Goal: Task Accomplishment & Management: Use online tool/utility

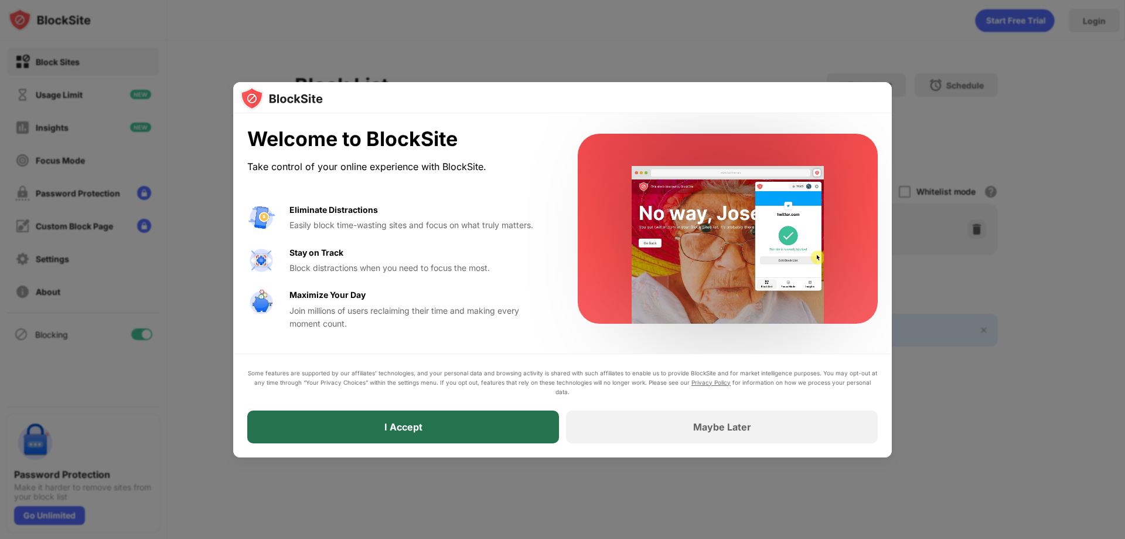
click at [418, 429] on div "I Accept" at bounding box center [403, 427] width 38 height 12
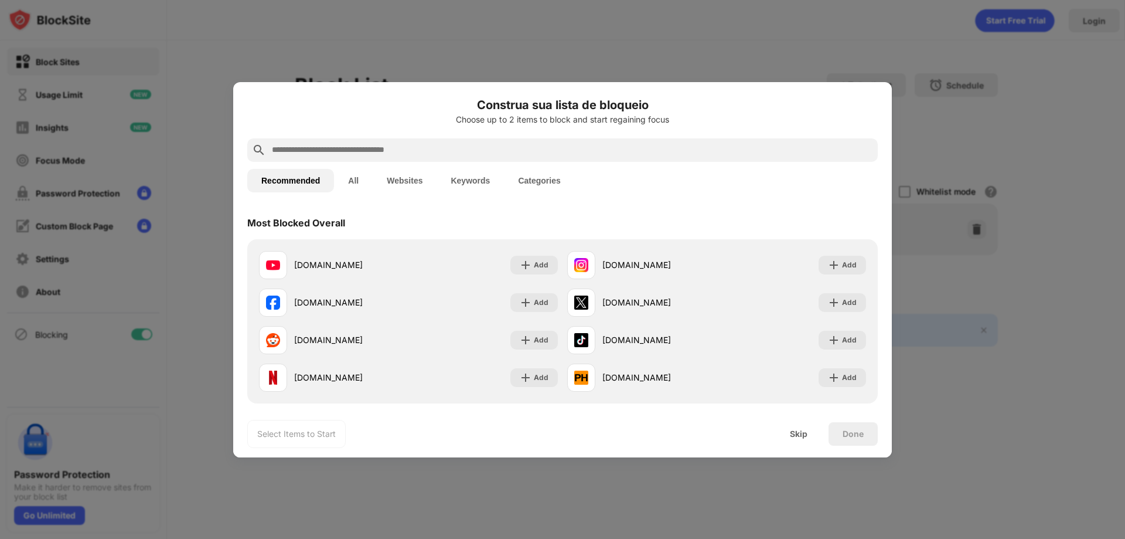
click at [434, 148] on input "text" at bounding box center [572, 150] width 602 height 14
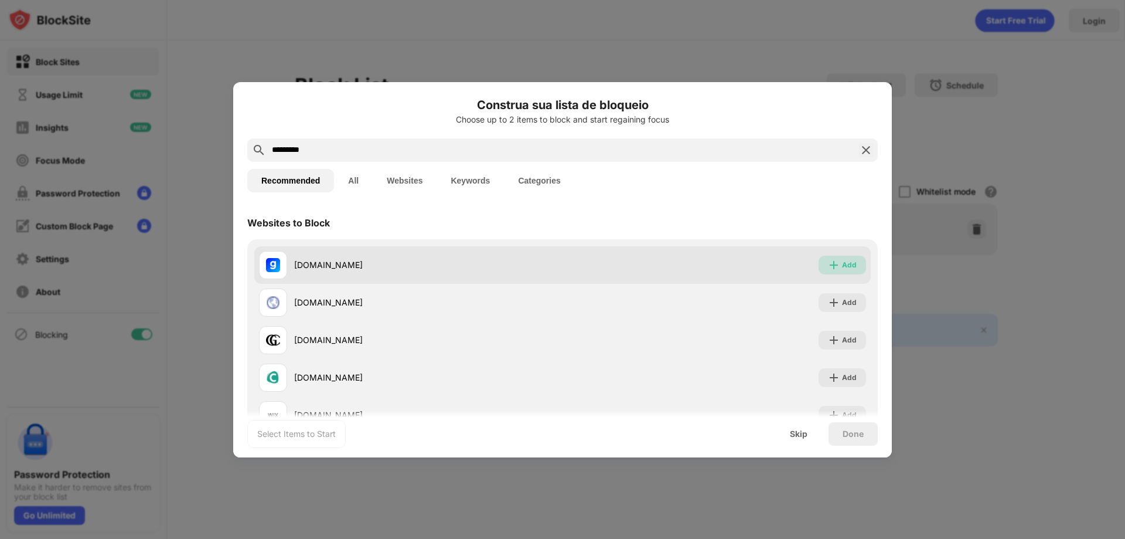
click at [849, 268] on div "Add" at bounding box center [842, 265] width 47 height 19
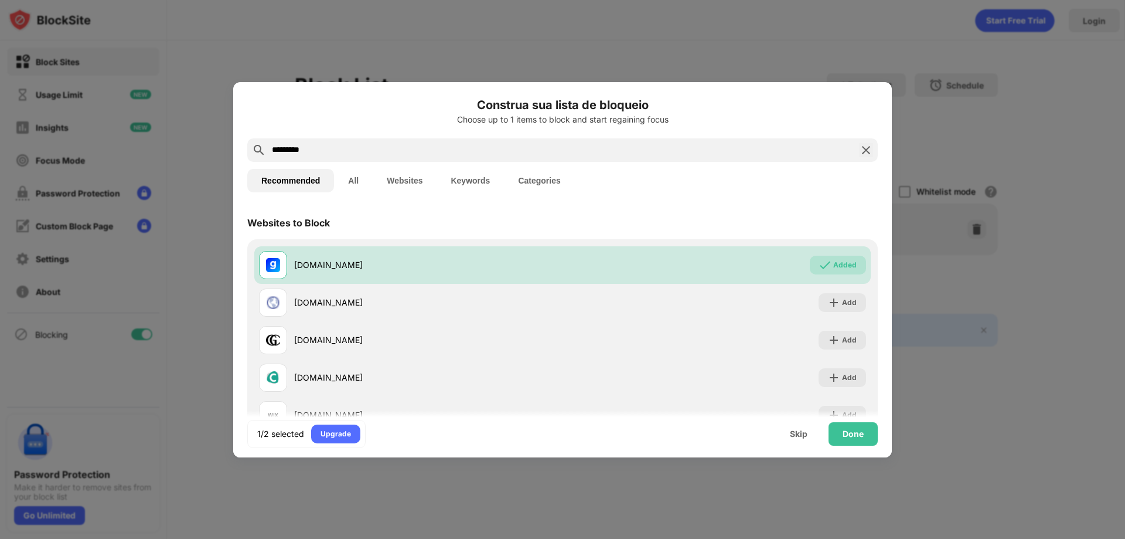
drag, startPoint x: 349, startPoint y: 145, endPoint x: 210, endPoint y: 139, distance: 139.0
click at [210, 538] on div "Construa sua lista de bloqueio Choose up to 1 items to block and start regainin…" at bounding box center [562, 539] width 1125 height 0
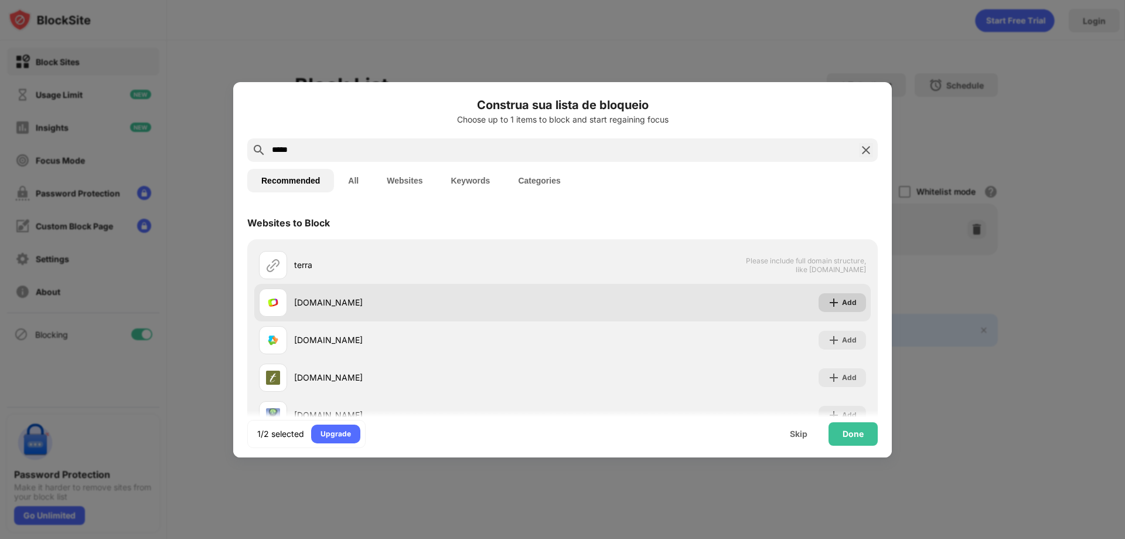
type input "*****"
click at [842, 302] on div "Add" at bounding box center [849, 303] width 15 height 12
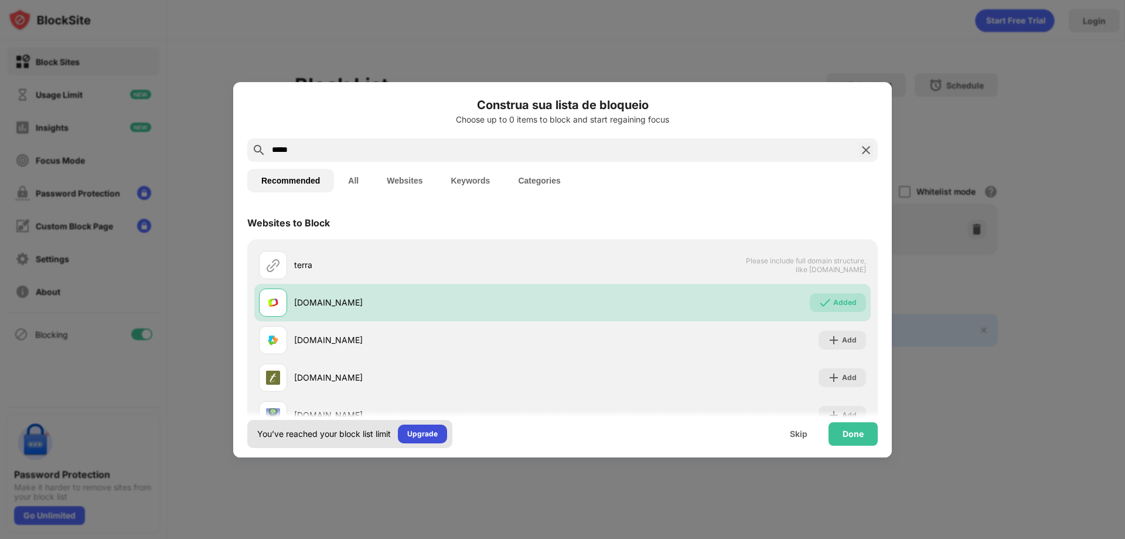
click at [444, 433] on div "Upgrade" at bounding box center [422, 433] width 49 height 19
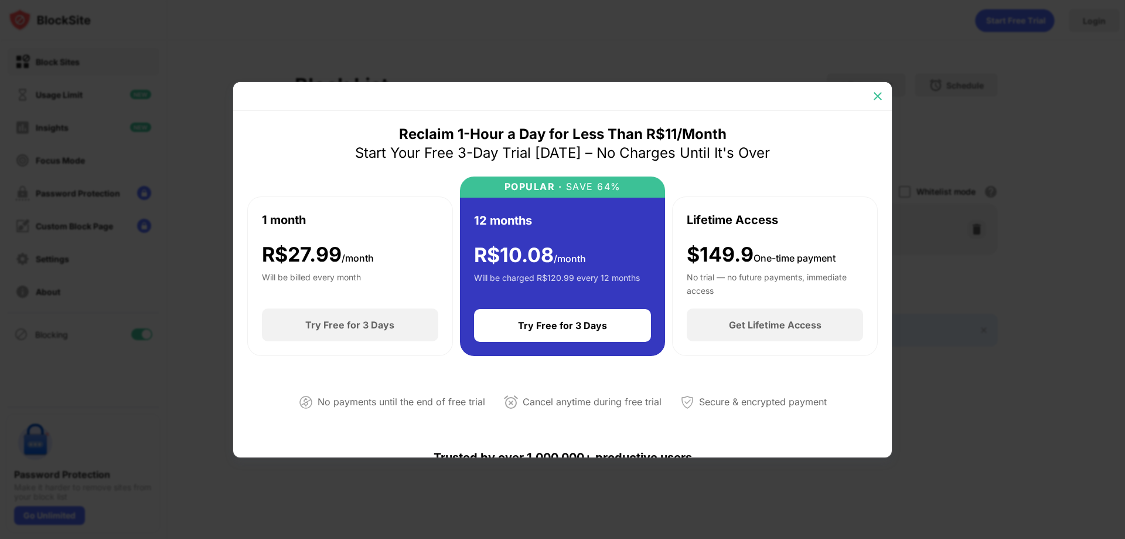
click at [880, 94] on img at bounding box center [878, 96] width 12 height 12
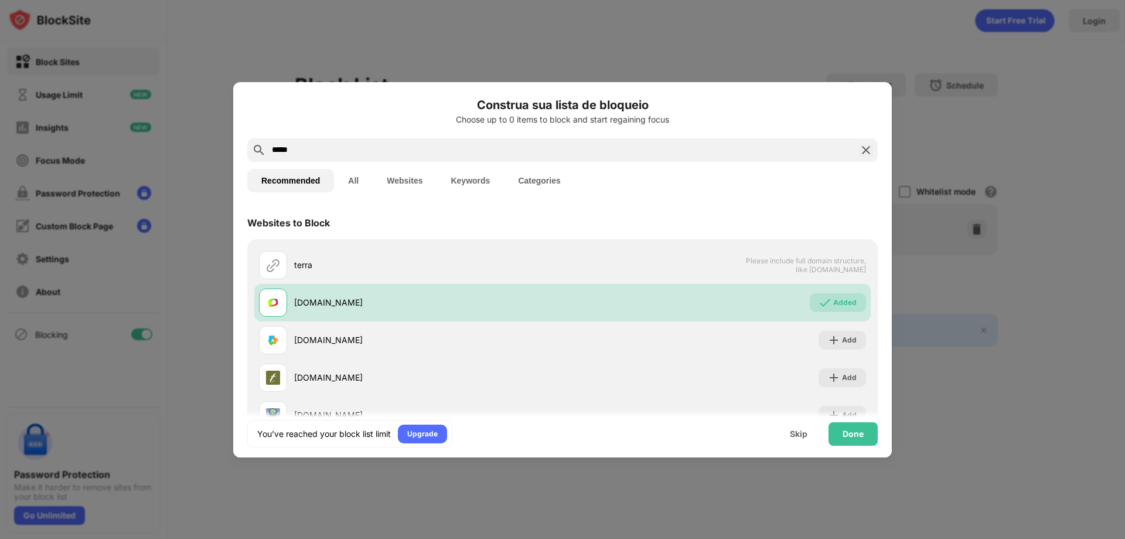
click at [856, 158] on div "*****" at bounding box center [562, 149] width 631 height 23
click at [859, 152] on img at bounding box center [866, 150] width 14 height 14
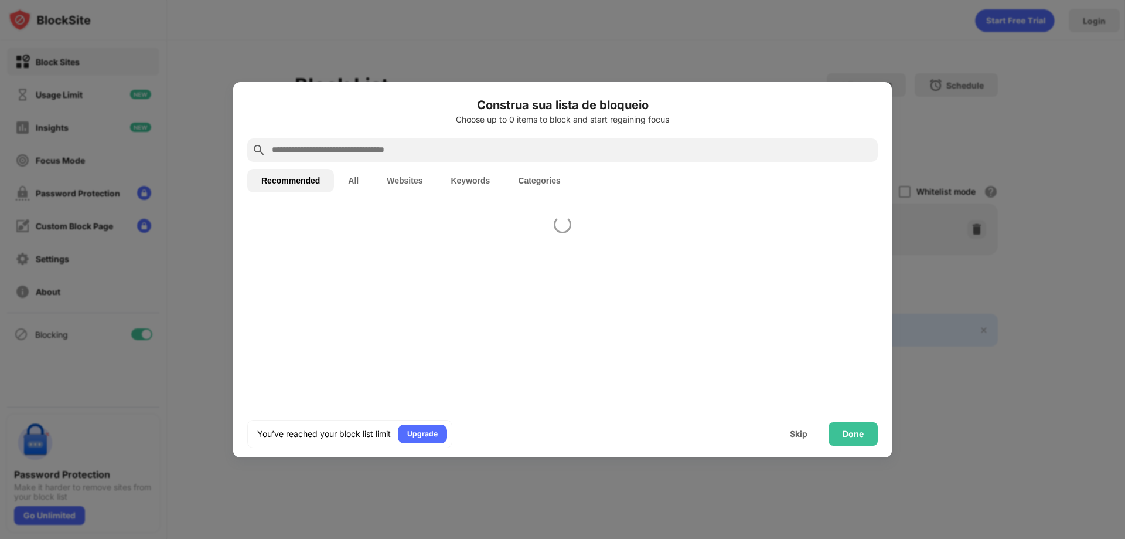
click at [978, 188] on div at bounding box center [562, 269] width 1125 height 539
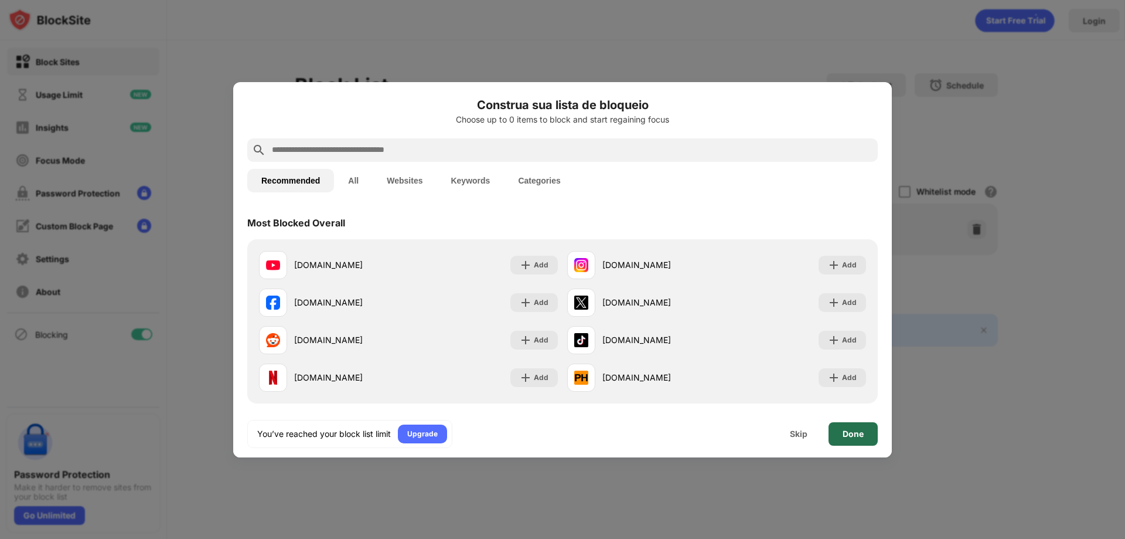
click at [843, 430] on div "Done" at bounding box center [853, 433] width 21 height 9
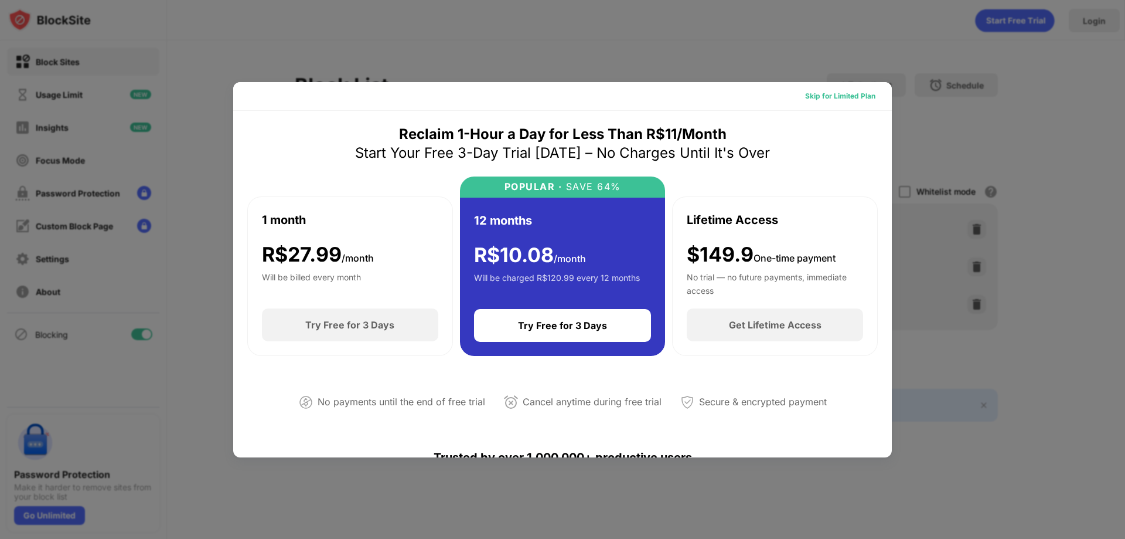
click at [859, 103] on div "Skip for Limited Plan" at bounding box center [840, 96] width 89 height 19
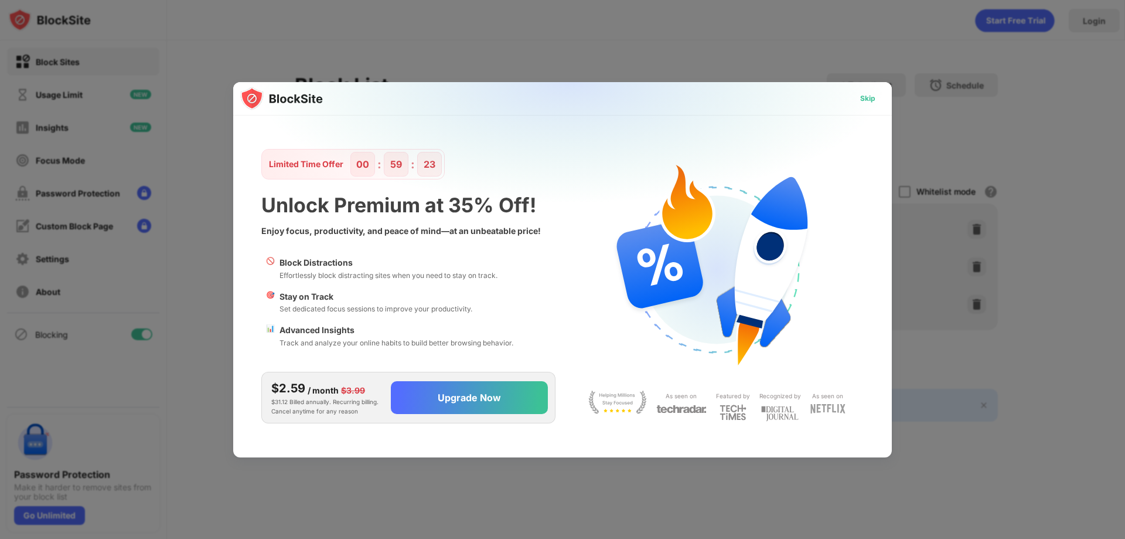
click at [867, 102] on div "Skip" at bounding box center [867, 99] width 15 height 12
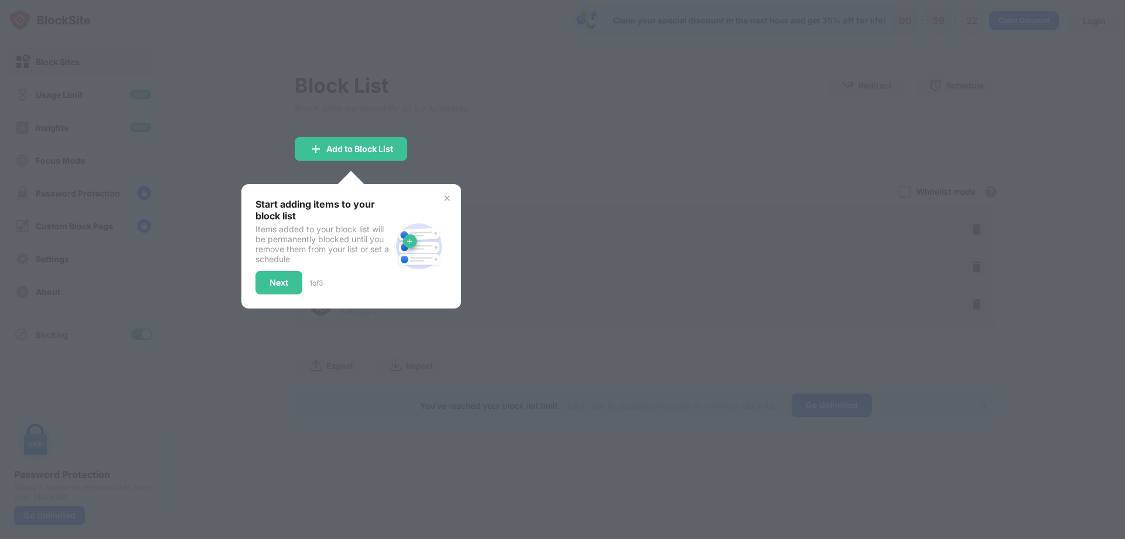
click at [799, 111] on div at bounding box center [562, 269] width 1125 height 539
click at [447, 195] on img at bounding box center [446, 197] width 9 height 9
